Goal: Information Seeking & Learning: Learn about a topic

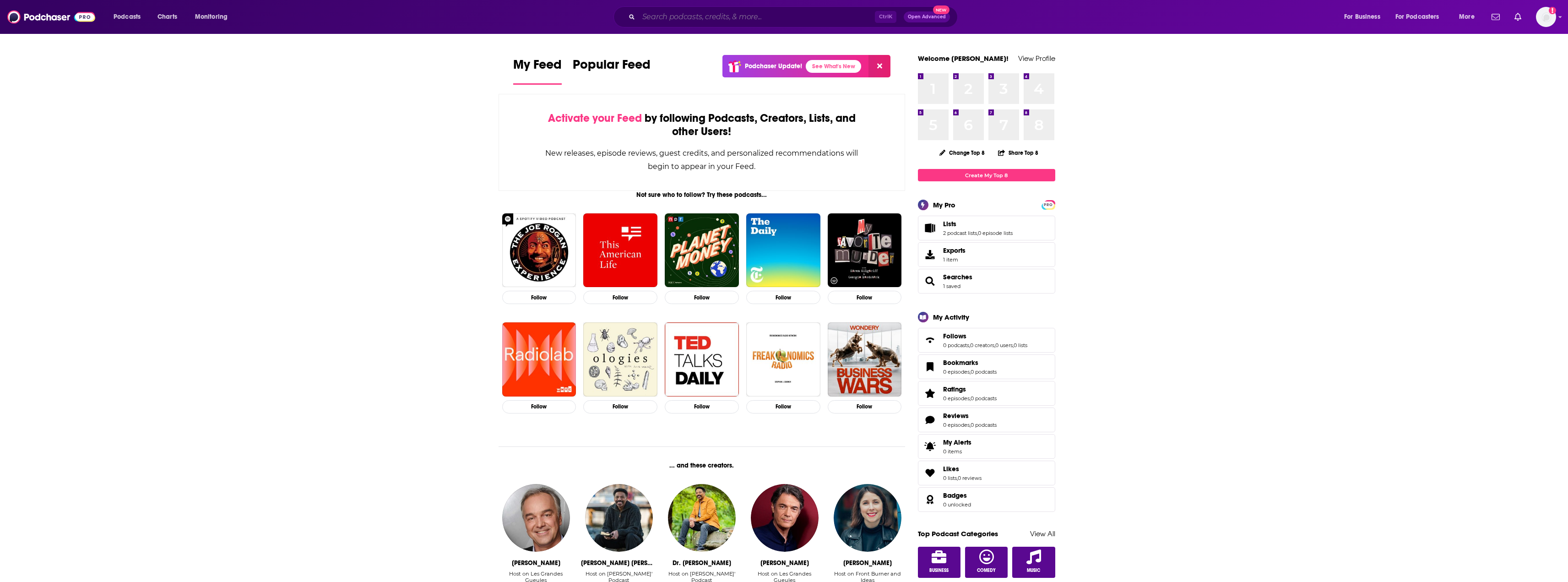
click at [695, 17] on input "Search podcasts, credits, & more..." at bounding box center [756, 17] width 236 height 15
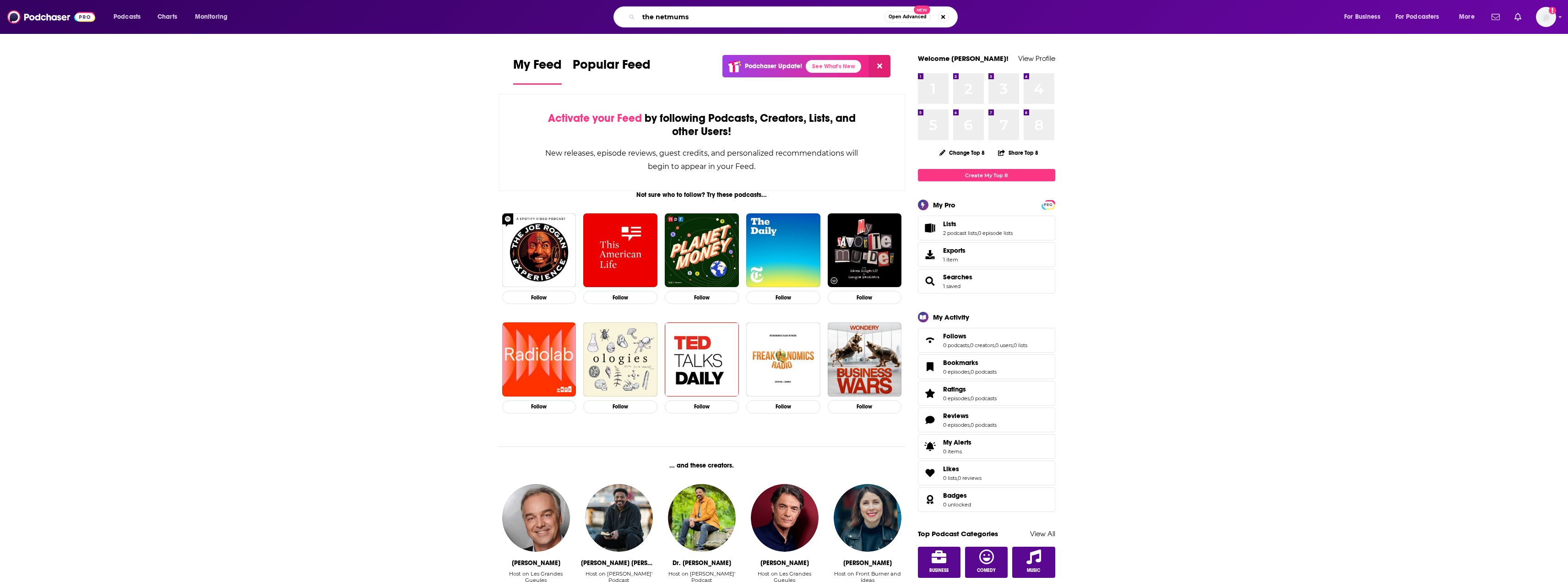
type input "the netmums"
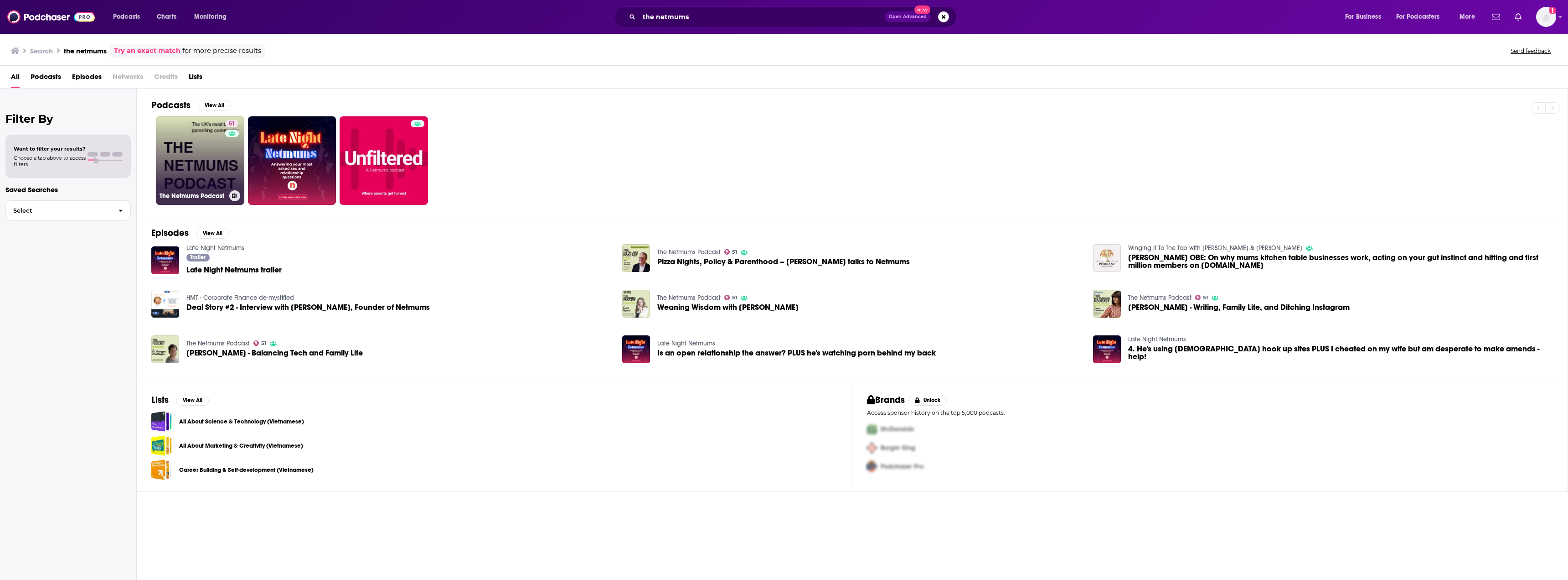
click at [190, 154] on link "51 The Netmums Podcast" at bounding box center [200, 160] width 89 height 89
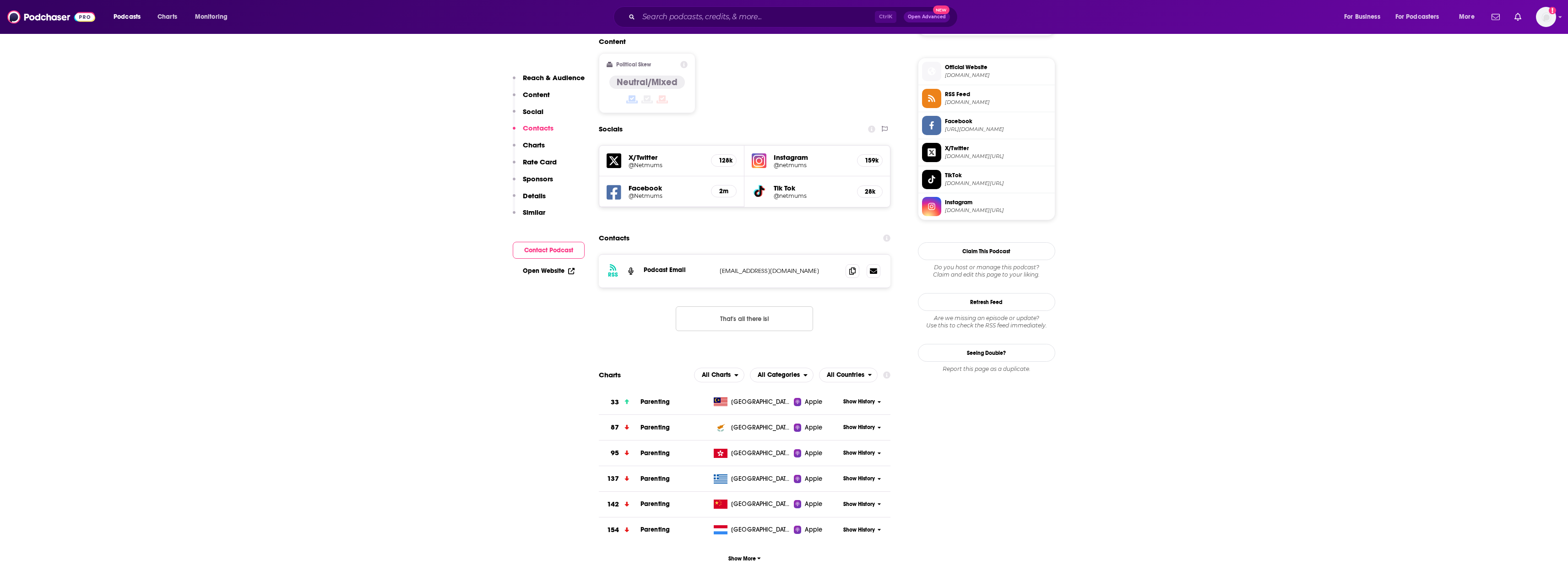
scroll to position [824, 0]
